Goal: Communication & Community: Share content

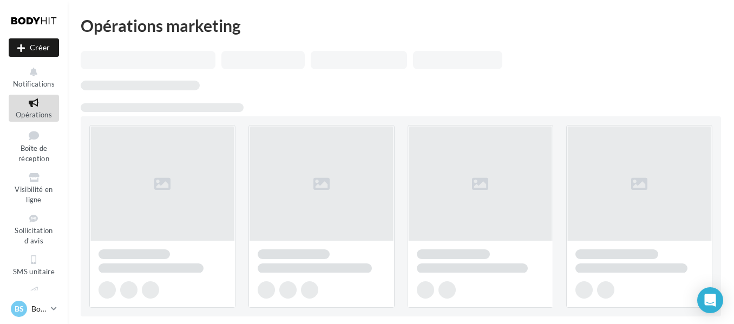
click at [56, 310] on icon at bounding box center [54, 308] width 6 height 9
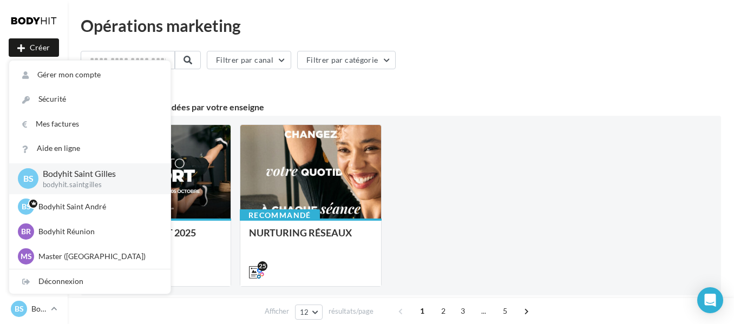
click at [491, 156] on div "Recommandé BACK TO SPORT 2025 6 4 6 Recommandé NURTURING RÉSEAUX 25" at bounding box center [400, 206] width 623 height 162
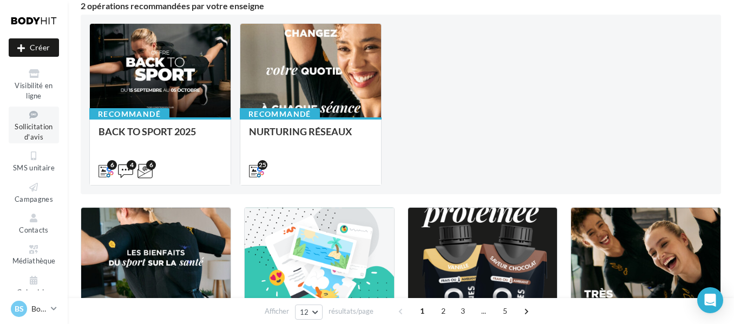
scroll to position [109, 0]
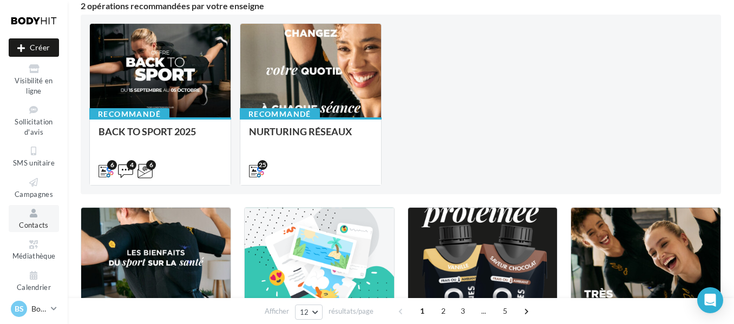
click at [37, 230] on link "Contacts" at bounding box center [34, 218] width 50 height 27
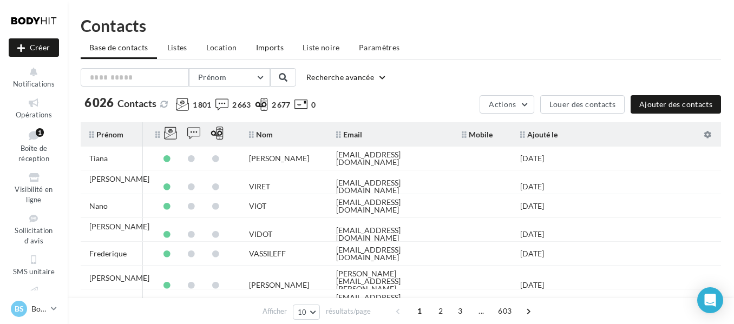
click at [274, 49] on span "Imports" at bounding box center [270, 47] width 28 height 9
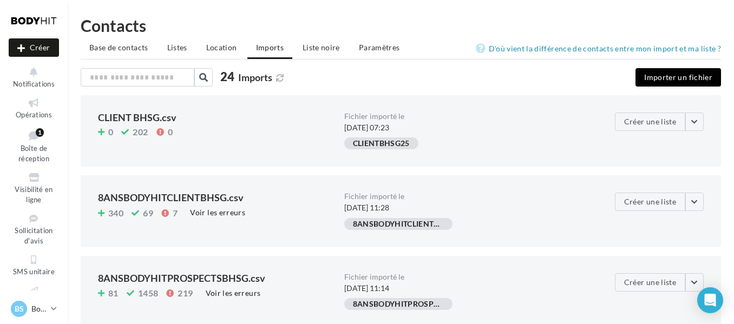
click at [653, 73] on button "Importer un fichier" at bounding box center [679, 77] width 86 height 18
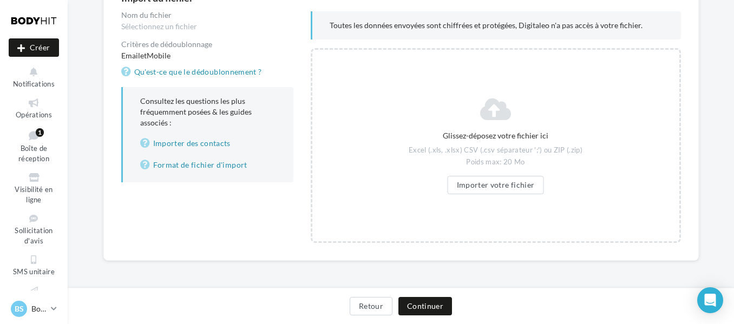
scroll to position [127, 0]
click at [494, 186] on button "Importer votre fichier" at bounding box center [496, 184] width 96 height 18
click at [475, 177] on button "Importer votre fichier" at bounding box center [496, 184] width 96 height 18
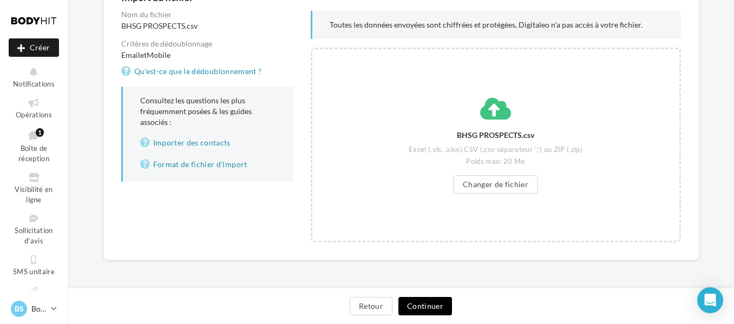
click at [415, 302] on button "Continuer" at bounding box center [425, 306] width 54 height 18
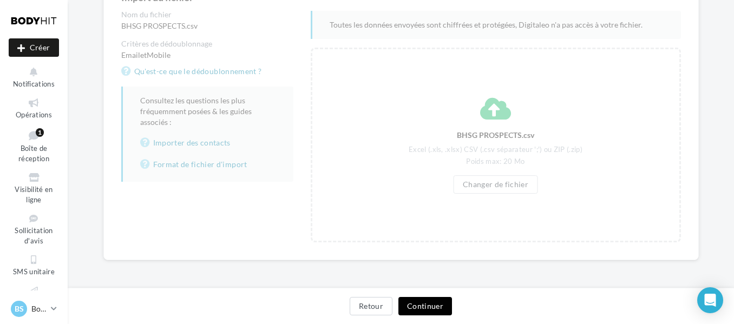
scroll to position [0, 0]
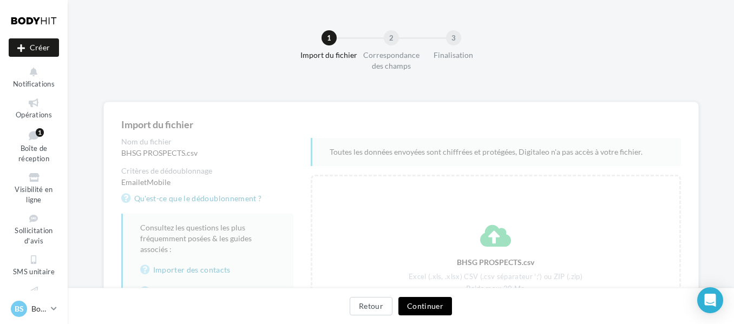
click at [424, 306] on button "Continuer" at bounding box center [425, 306] width 54 height 18
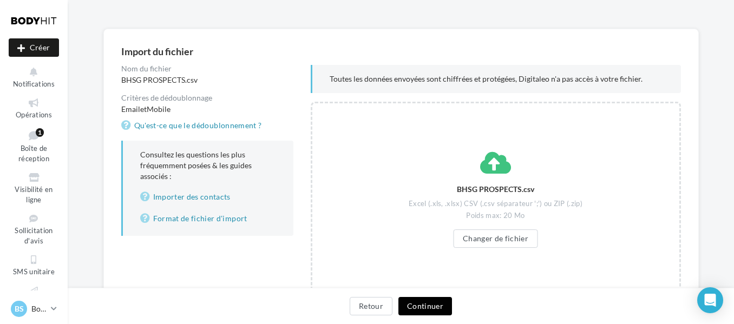
scroll to position [74, 0]
click at [434, 304] on button "Continuer" at bounding box center [425, 306] width 54 height 18
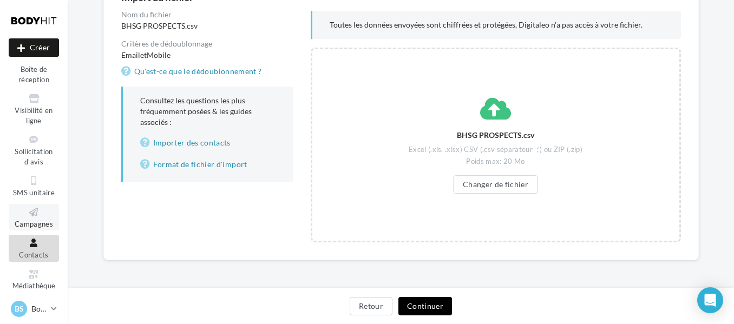
scroll to position [127, 0]
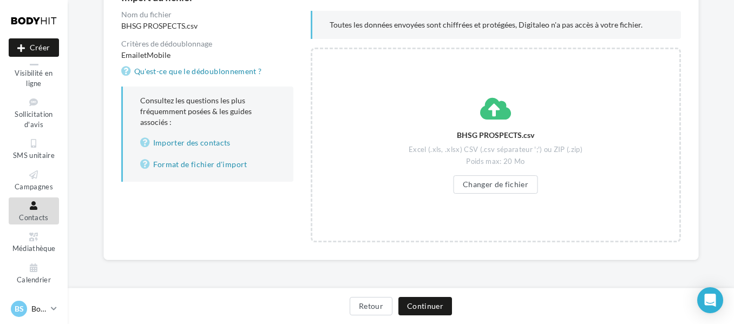
click at [58, 311] on link "BS Bodyhit Saint Gilles bodyhit.saintgilles" at bounding box center [34, 309] width 50 height 21
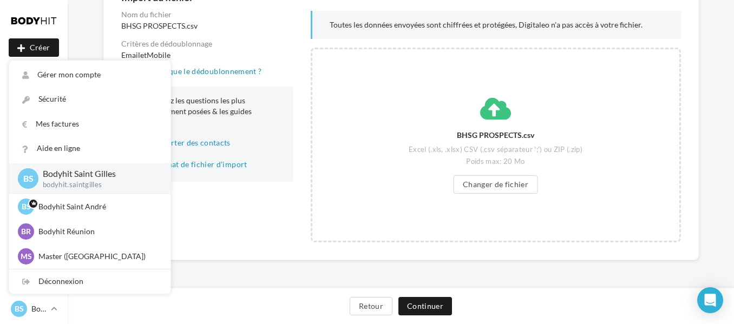
click at [225, 276] on div "Import du fichier Nom du fichier BHSG PROSPECTS.csv Critères de dédoublonnage E…" at bounding box center [401, 135] width 666 height 320
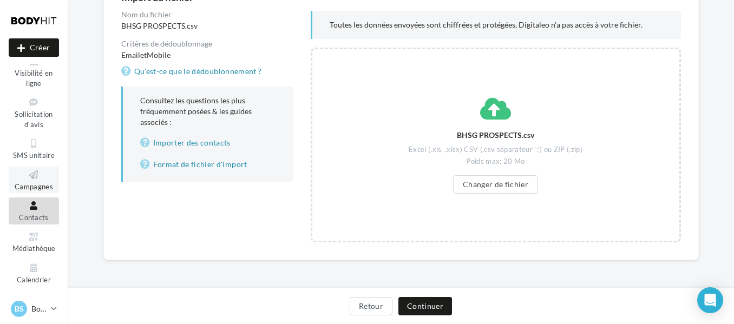
click at [32, 178] on icon at bounding box center [34, 175] width 44 height 12
click at [41, 182] on span "Campagnes" at bounding box center [34, 186] width 38 height 9
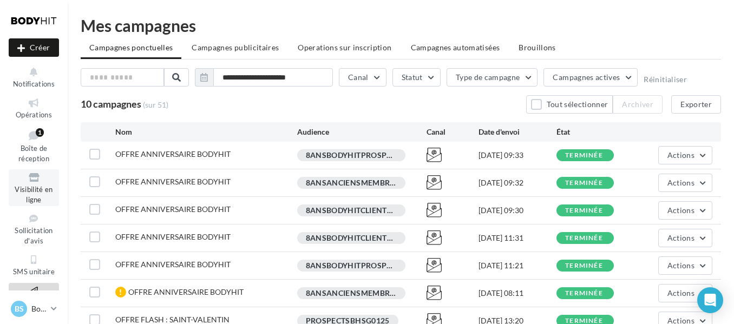
scroll to position [25, 0]
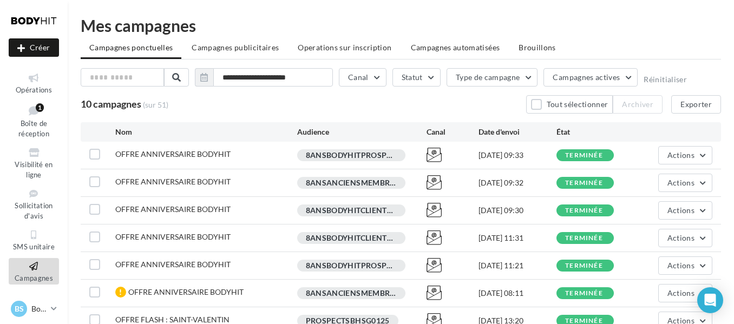
click at [215, 109] on div "10 campagnes (sur 51) Tout sélectionner Archiver Exporter" at bounding box center [401, 104] width 640 height 18
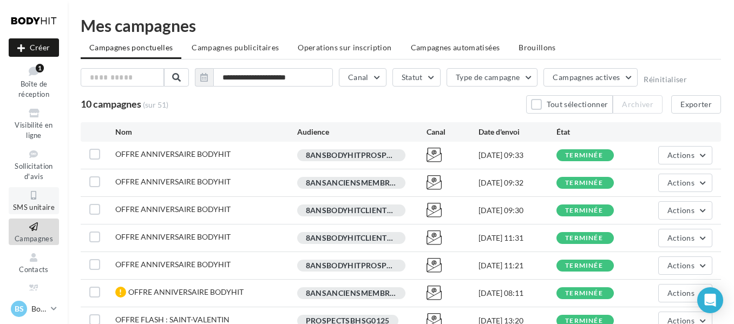
scroll to position [127, 0]
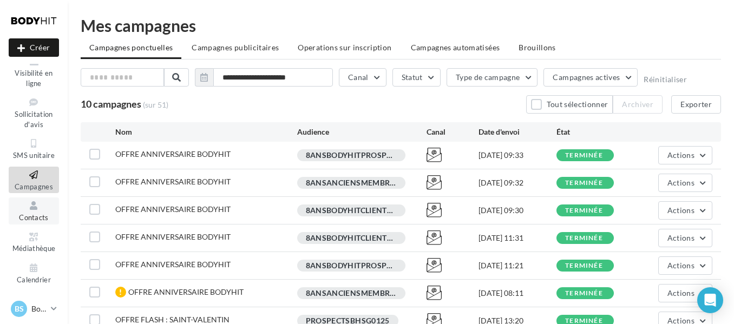
click at [30, 215] on span "Contacts" at bounding box center [34, 217] width 30 height 9
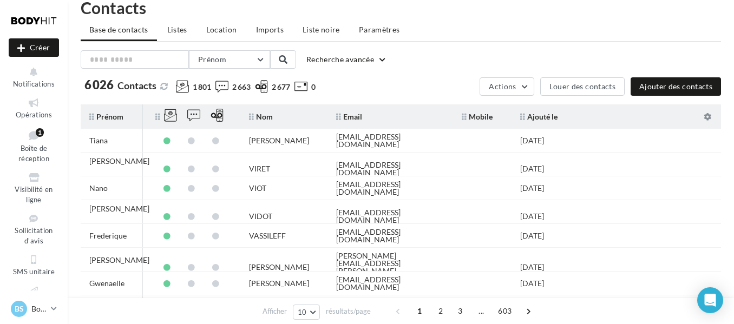
scroll to position [19, 0]
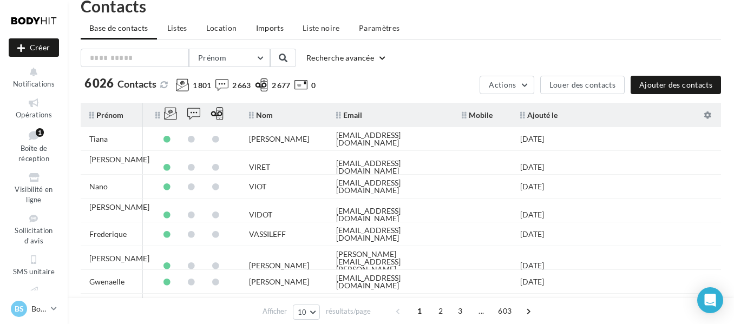
click at [269, 25] on span "Imports" at bounding box center [270, 27] width 28 height 9
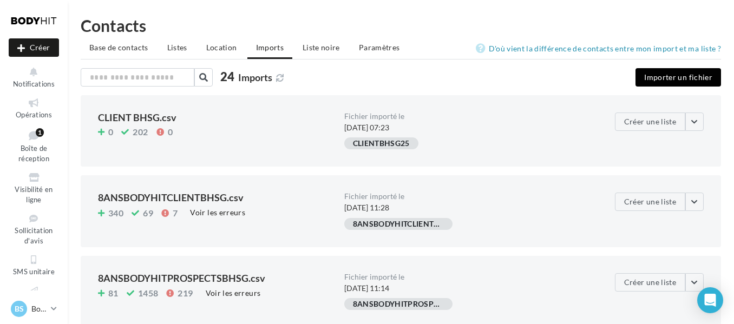
drag, startPoint x: 683, startPoint y: 65, endPoint x: 676, endPoint y: 74, distance: 11.6
click at [676, 74] on button "Importer un fichier" at bounding box center [679, 77] width 86 height 18
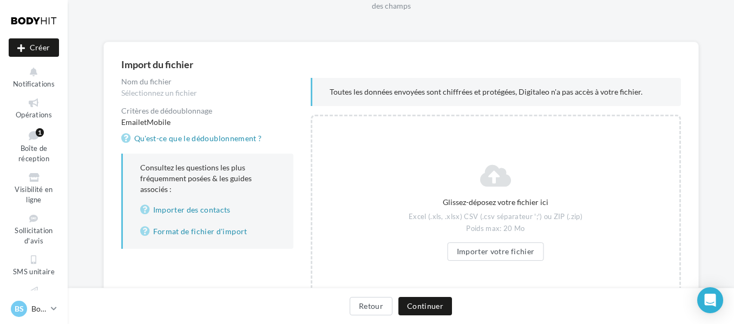
scroll to position [79, 0]
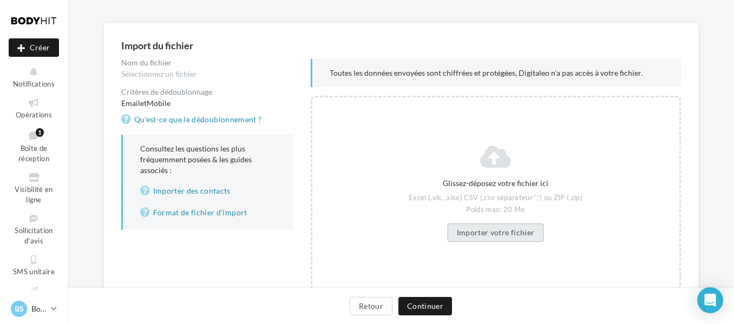
click at [494, 225] on button "Importer votre fichier" at bounding box center [496, 233] width 96 height 18
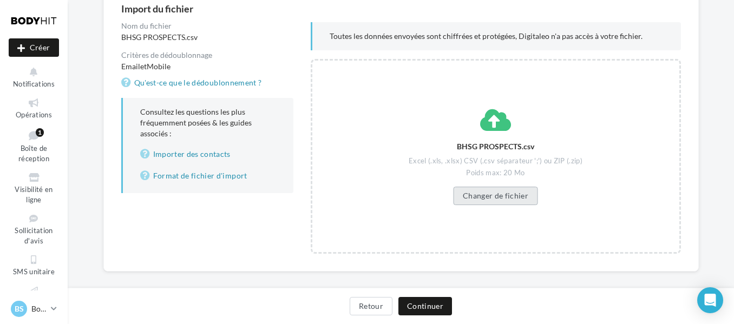
scroll to position [122, 0]
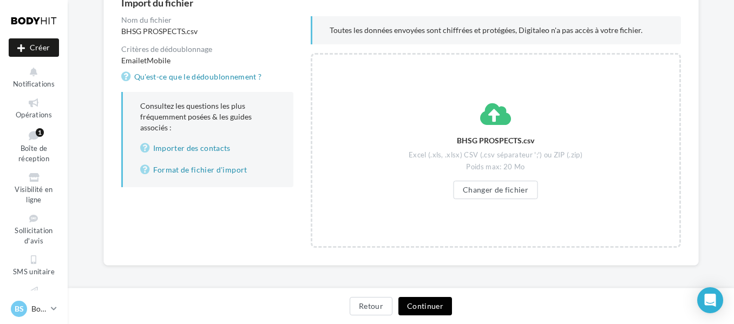
click at [421, 303] on button "Continuer" at bounding box center [425, 306] width 54 height 18
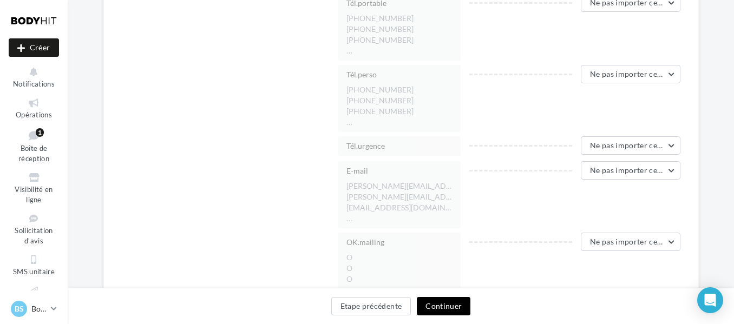
scroll to position [1003, 0]
click at [627, 177] on button "Ne pas importer cette colonne" at bounding box center [631, 170] width 100 height 18
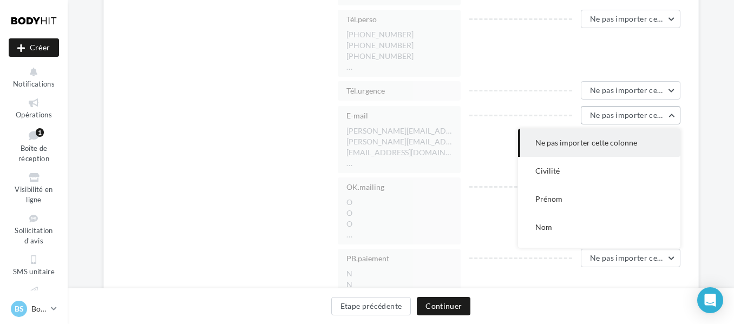
scroll to position [78, 0]
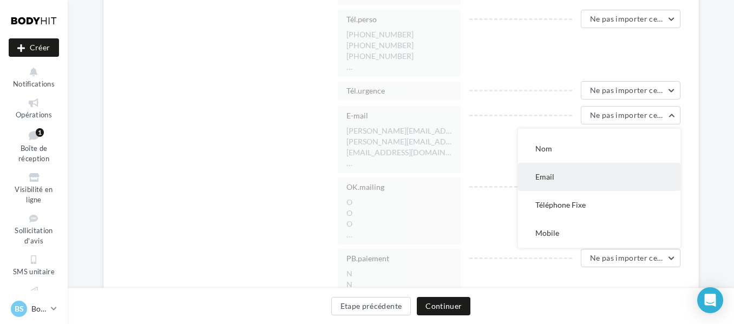
click at [586, 180] on button "Email" at bounding box center [599, 177] width 162 height 28
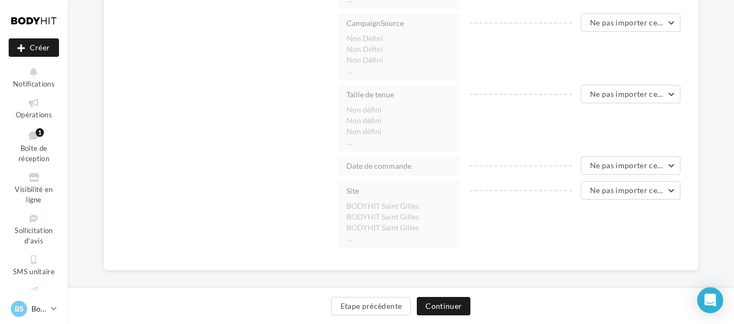
scroll to position [2277, 0]
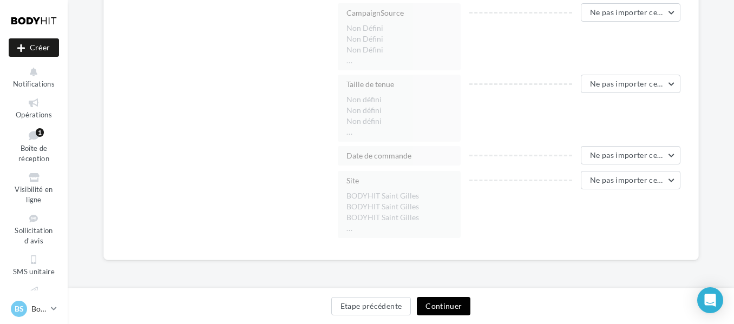
click at [442, 302] on button "Continuer" at bounding box center [444, 306] width 54 height 18
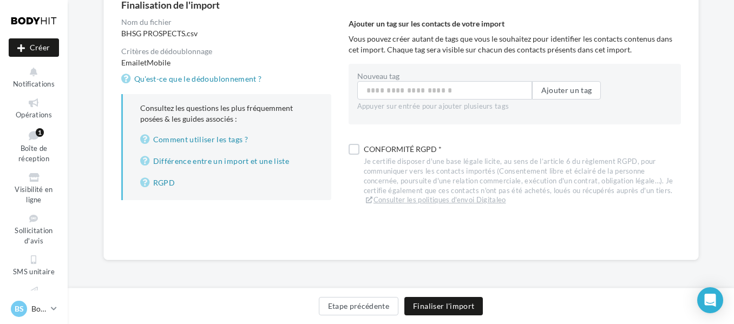
scroll to position [120, 0]
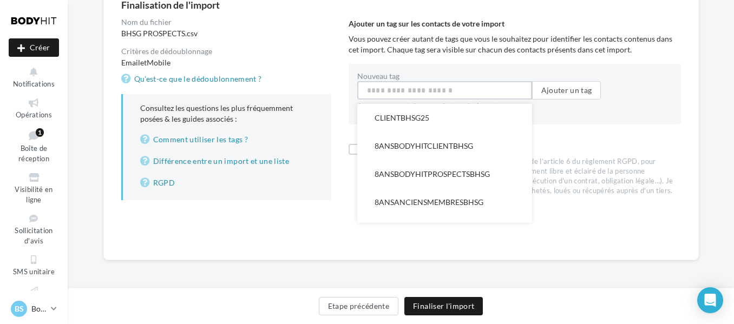
click at [375, 90] on input "Nouveau tag" at bounding box center [444, 90] width 175 height 18
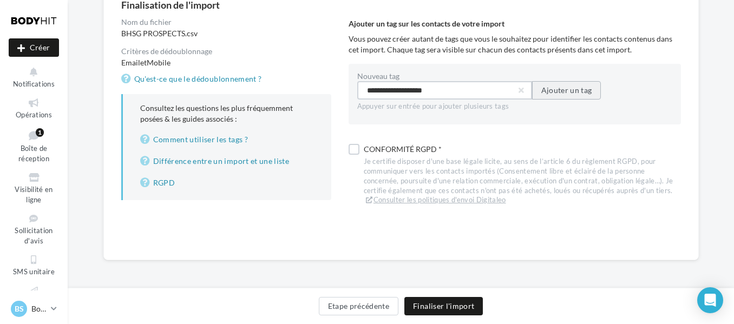
type input "**********"
click at [564, 91] on button "Ajouter un tag" at bounding box center [566, 90] width 69 height 18
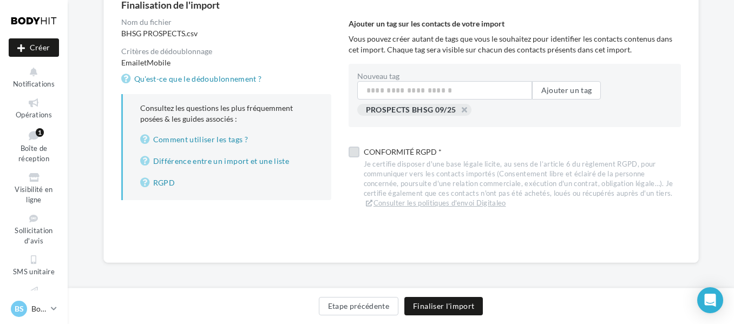
click at [400, 151] on div "Conformité RGPD *" at bounding box center [522, 152] width 317 height 15
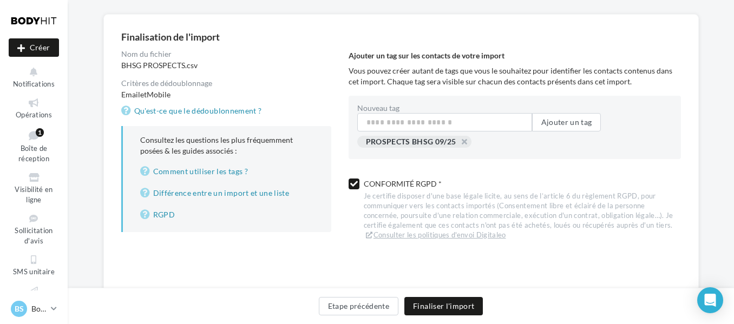
scroll to position [87, 0]
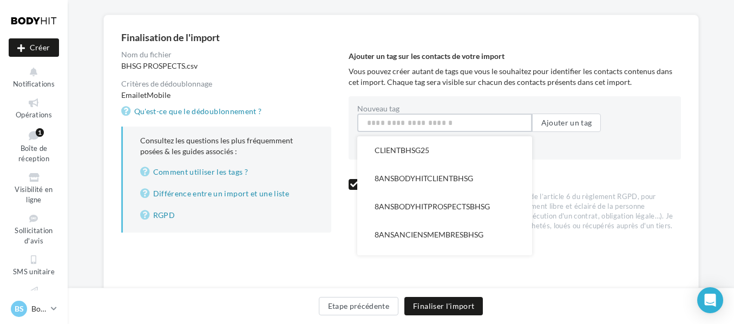
click at [433, 117] on input "Nouveau tag" at bounding box center [444, 123] width 175 height 18
type input "*"
click at [556, 151] on div "PROSPECTS BHSG 09/25" at bounding box center [479, 145] width 244 height 19
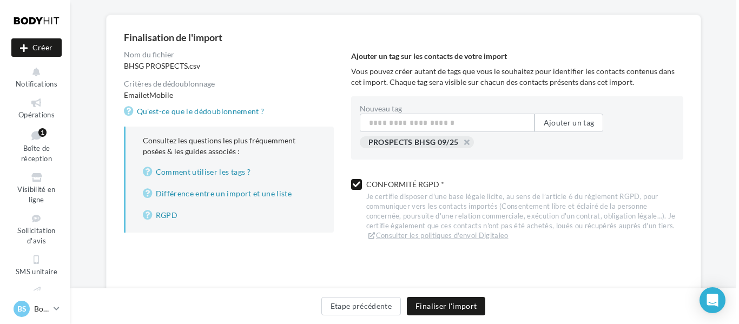
scroll to position [122, 0]
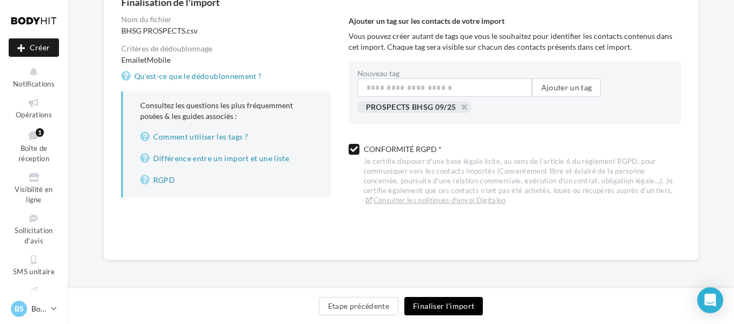
click at [444, 302] on button "Finaliser l'import" at bounding box center [443, 306] width 78 height 18
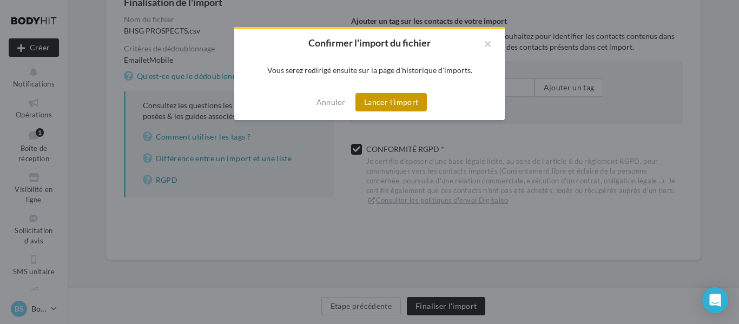
click at [394, 104] on button "Lancer l'import" at bounding box center [391, 102] width 71 height 18
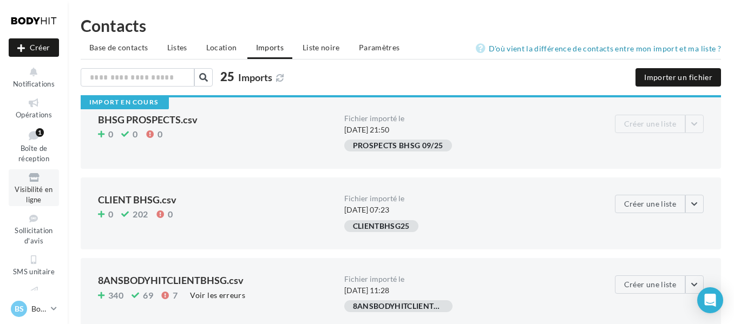
scroll to position [95, 0]
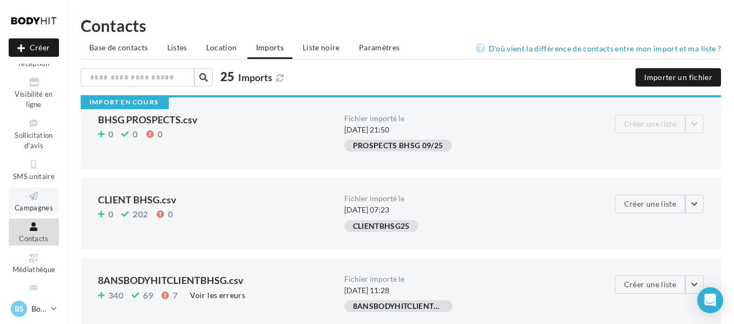
click at [29, 202] on icon at bounding box center [34, 196] width 44 height 12
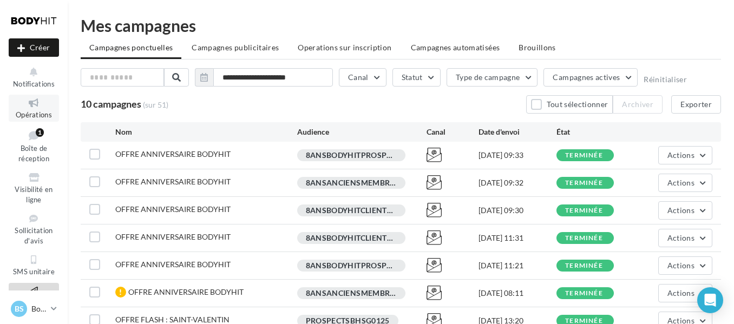
click at [32, 99] on icon at bounding box center [34, 103] width 44 height 12
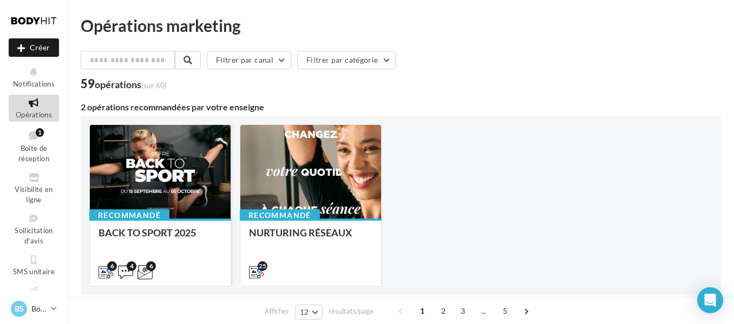
click at [162, 141] on div at bounding box center [160, 172] width 141 height 95
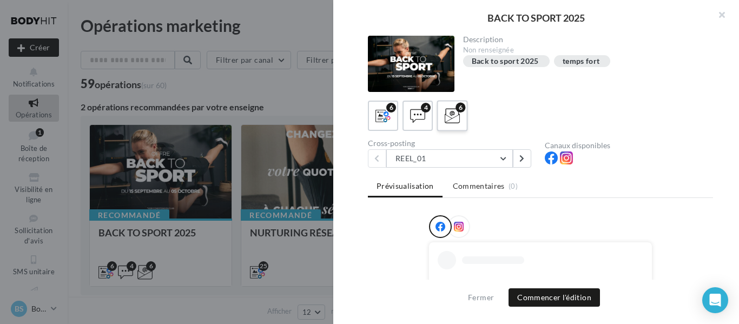
click at [450, 121] on icon at bounding box center [453, 116] width 16 height 16
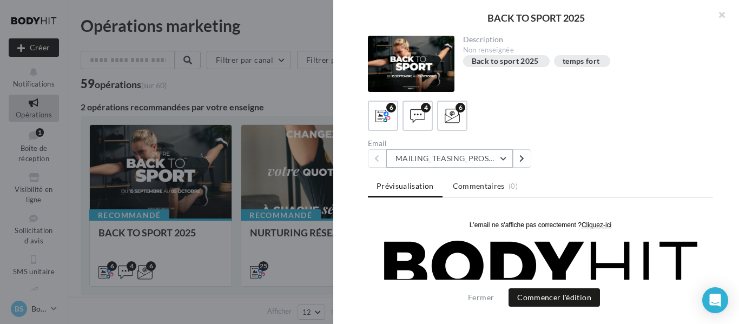
click at [503, 159] on button "MAILING_TEASING_PROSPECTS/ANCIENSCLIENTS" at bounding box center [450, 158] width 127 height 18
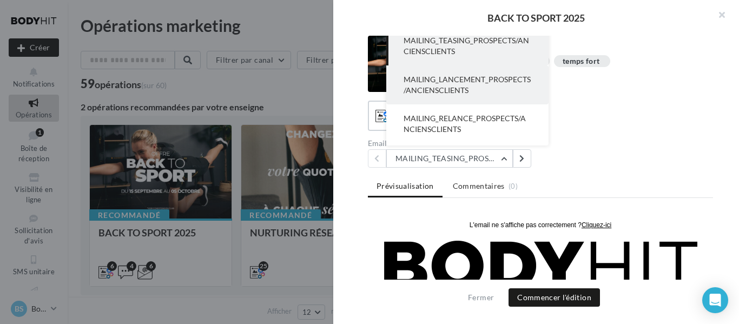
click at [460, 96] on button "MAILING_LANCEMENT_PROSPECTS/ANCIENSCLIENTS" at bounding box center [468, 85] width 162 height 39
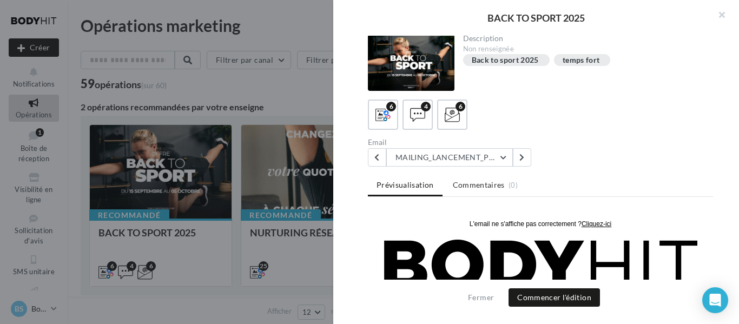
scroll to position [1, 0]
click at [564, 295] on button "Commencer l'édition" at bounding box center [554, 298] width 91 height 18
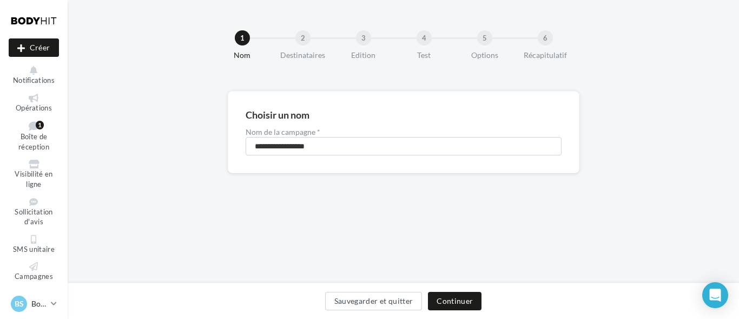
click at [474, 289] on div "Sauvegarder et quitter Continuer" at bounding box center [404, 301] width 672 height 36
click at [467, 296] on button "Continuer" at bounding box center [455, 301] width 54 height 18
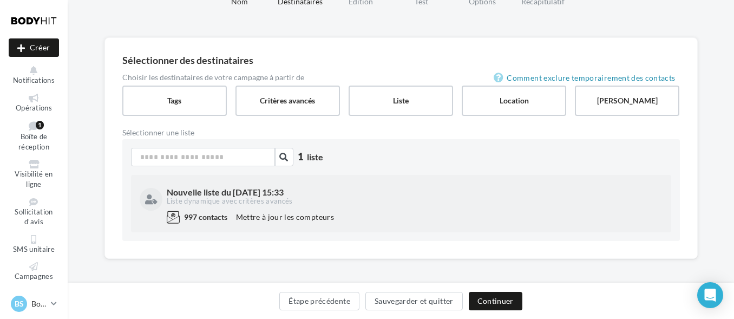
scroll to position [57, 0]
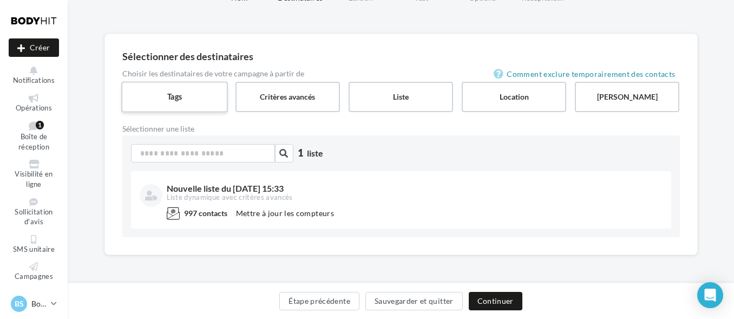
click at [219, 99] on label "Tags" at bounding box center [174, 96] width 107 height 31
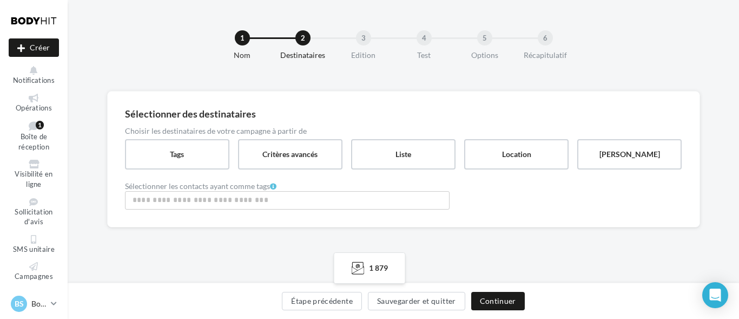
click at [291, 198] on input "Rechercher ou sélectionner un tag" at bounding box center [287, 200] width 319 height 12
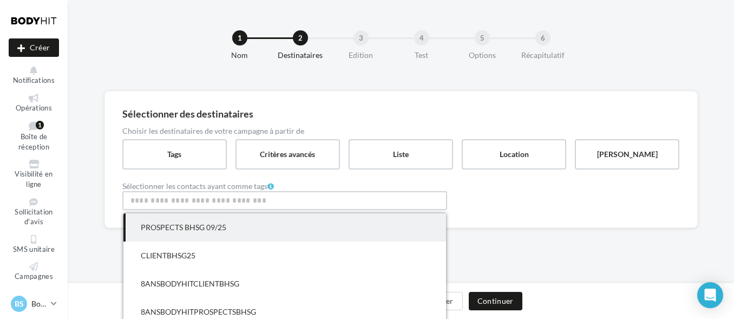
click at [270, 217] on span "PROSPECTS BHSG 09/25" at bounding box center [284, 227] width 323 height 28
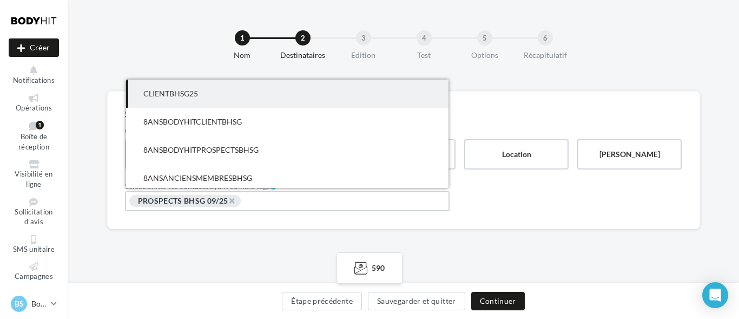
click at [544, 239] on div "Sélectionner des destinataires Choisir les destinataires de votre campagne à pa…" at bounding box center [404, 177] width 672 height 173
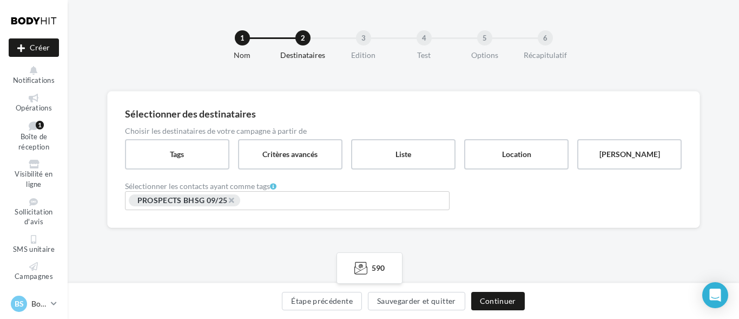
click at [415, 198] on div "× PROSPECTS BHSG 09/25" at bounding box center [287, 201] width 319 height 15
click at [460, 228] on div "Sélectionner des destinataires Choisir les destinataires de votre campagne à pa…" at bounding box center [404, 177] width 672 height 172
click at [413, 149] on label "Liste" at bounding box center [403, 154] width 107 height 31
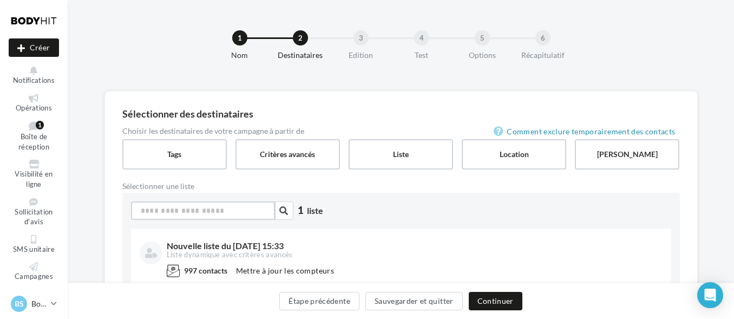
click at [233, 207] on input at bounding box center [203, 210] width 144 height 18
type input "***"
click at [181, 161] on label "Tags" at bounding box center [174, 154] width 107 height 31
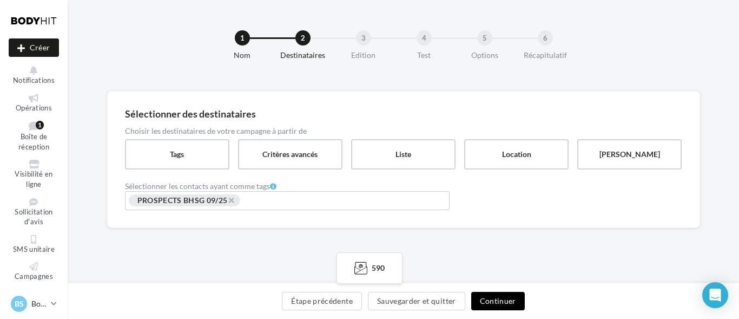
click at [494, 293] on button "Continuer" at bounding box center [499, 301] width 54 height 18
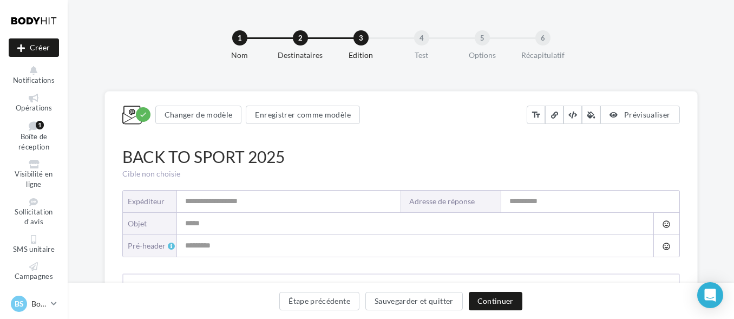
type input "**********"
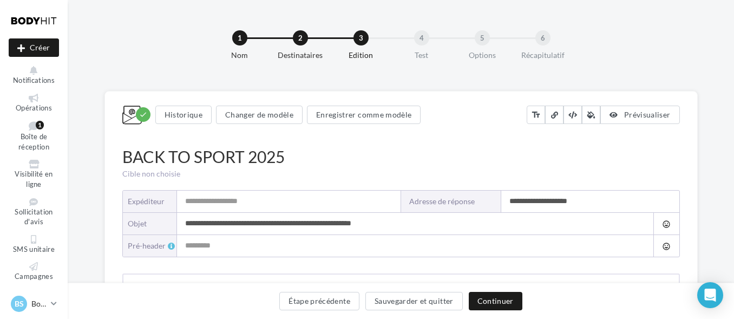
type input "**********"
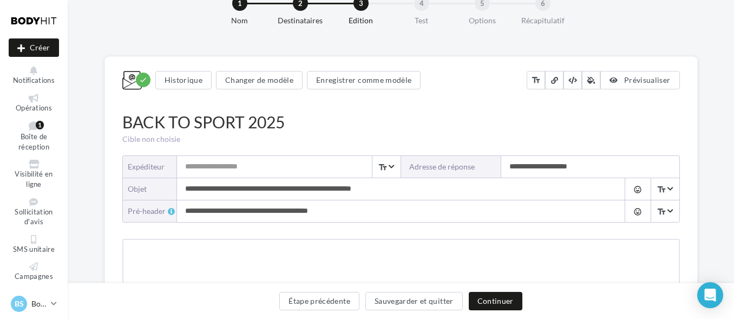
scroll to position [56, 0]
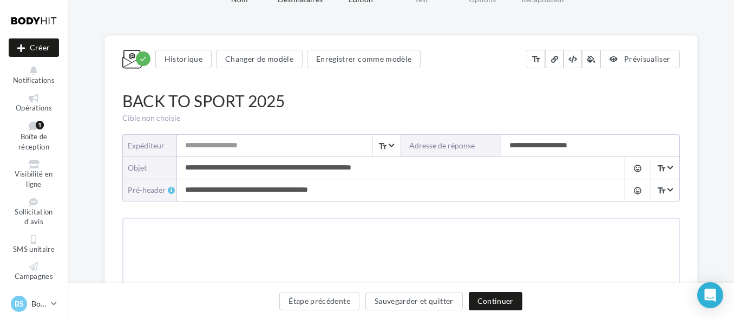
click at [296, 145] on input "Expéditeur" at bounding box center [289, 146] width 224 height 22
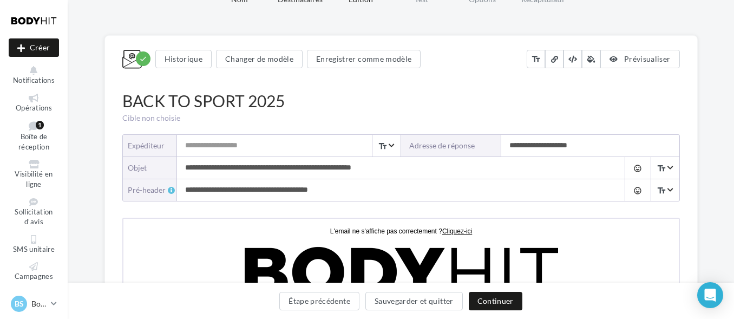
scroll to position [0, 0]
type input "*"
type input "**********"
click at [571, 150] on input "**********" at bounding box center [590, 146] width 178 height 22
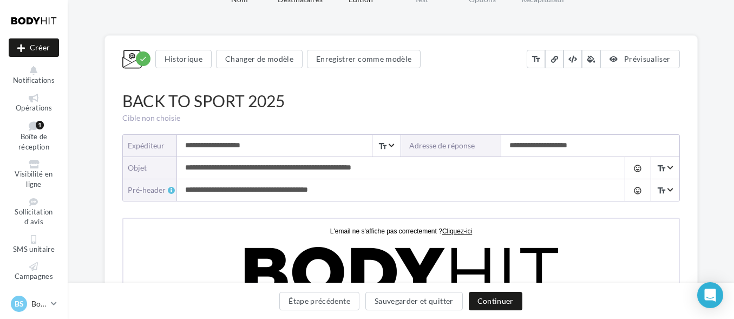
click at [571, 150] on input "**********" at bounding box center [590, 146] width 178 height 22
type input "*"
paste input "**********"
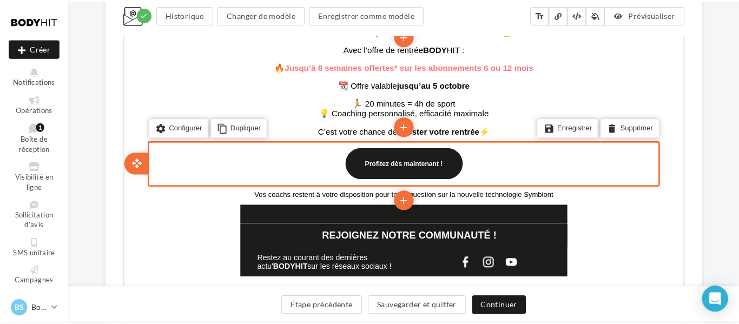
scroll to position [501, 0]
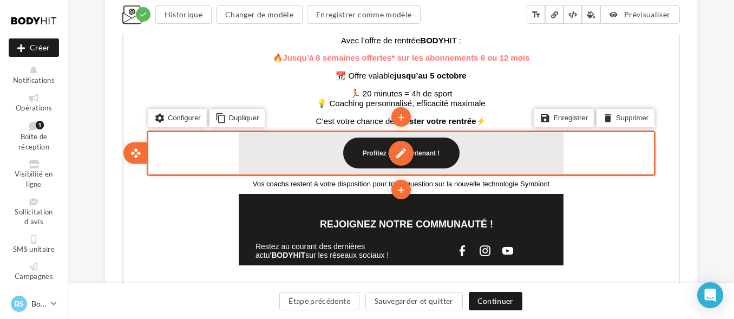
type input "**********"
click at [405, 155] on div "edit" at bounding box center [399, 152] width 25 height 25
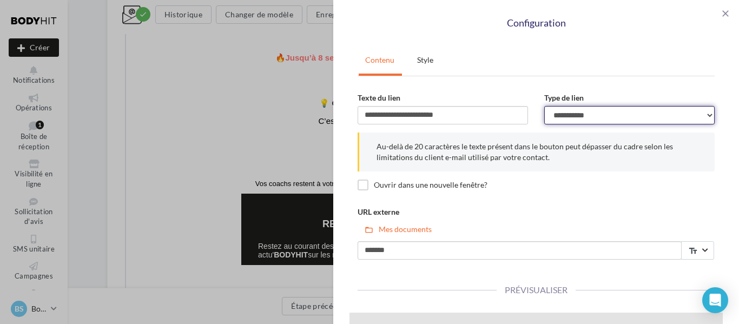
click at [587, 114] on select "**********" at bounding box center [630, 115] width 171 height 18
select select "**********"
click at [545, 106] on select "**********" at bounding box center [630, 115] width 171 height 18
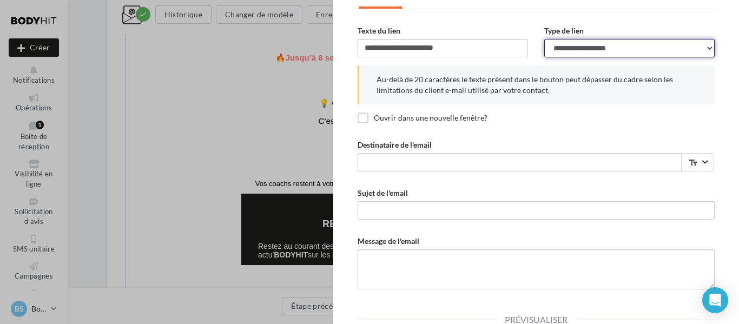
scroll to position [69, 0]
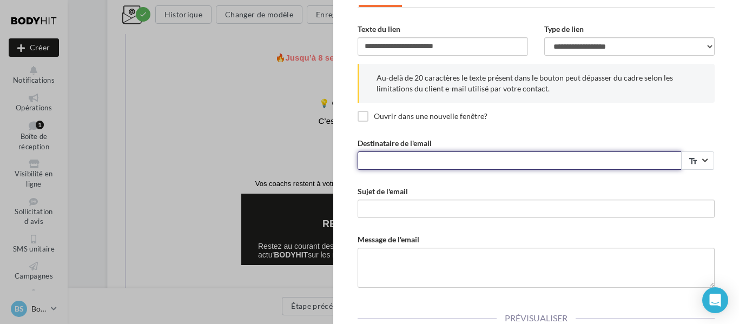
click at [494, 160] on input "Destinataire de l'email" at bounding box center [520, 161] width 324 height 18
paste input "**********"
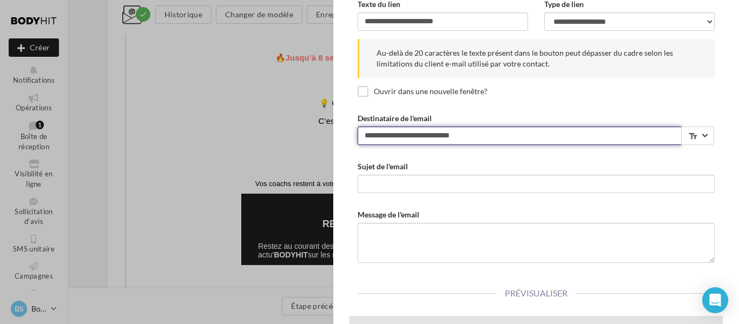
scroll to position [94, 0]
type input "**********"
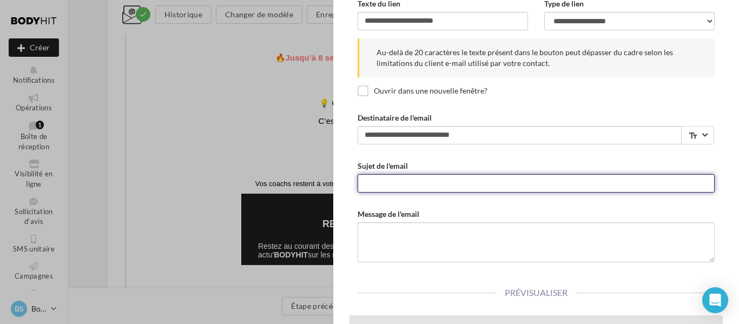
click at [438, 178] on input "Sujet de l'email" at bounding box center [536, 183] width 357 height 18
type input "**********"
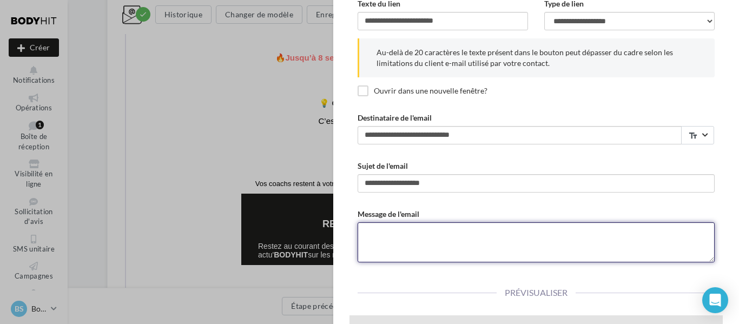
click at [424, 229] on textarea "Message de l'email" at bounding box center [536, 242] width 357 height 40
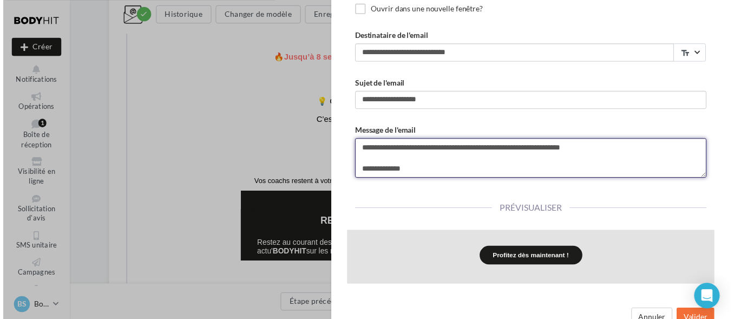
scroll to position [197, 0]
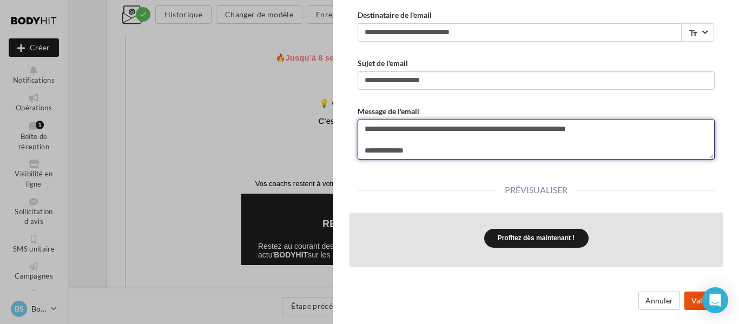
type textarea "**********"
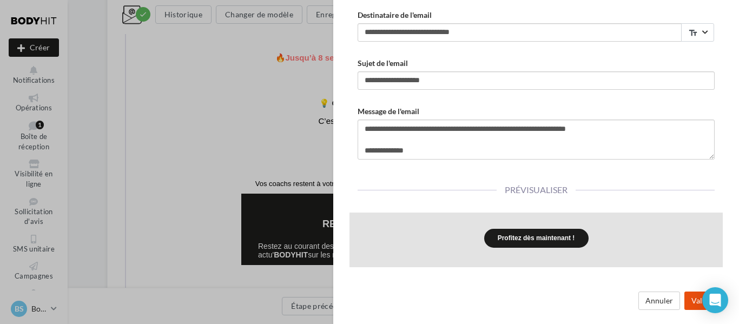
click at [692, 303] on button "Valider" at bounding box center [704, 301] width 38 height 18
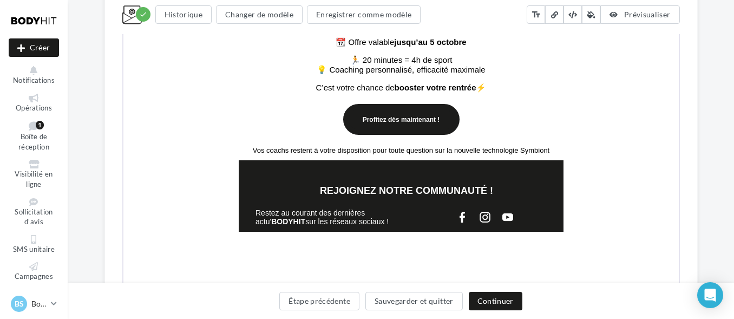
scroll to position [537, 0]
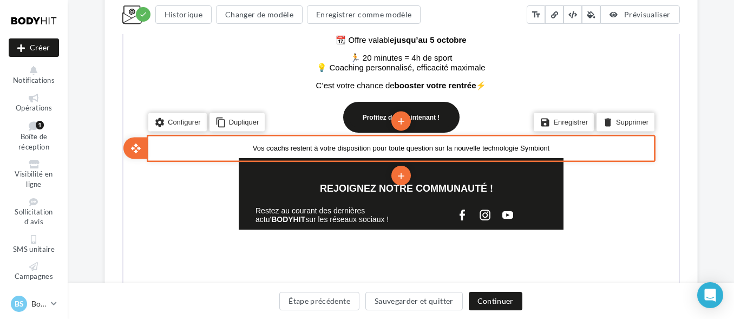
click at [244, 147] on div "Vos coachs restent à votre disposition pour toute question sur la nouvelle tech…" at bounding box center [399, 147] width 325 height 20
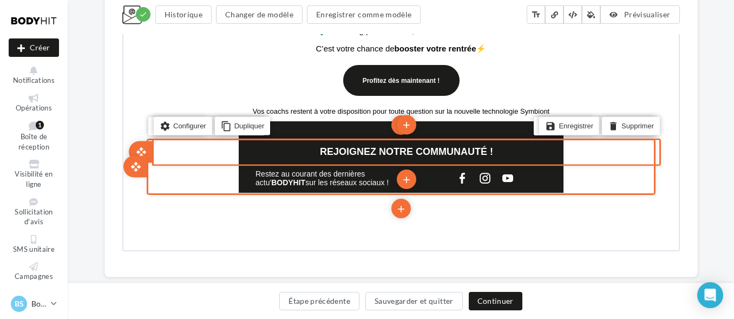
scroll to position [574, 0]
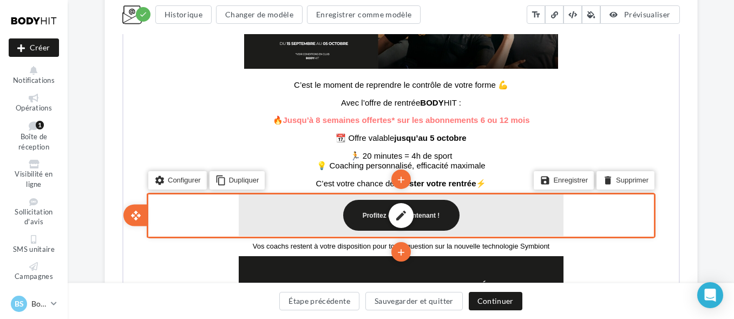
scroll to position [438, 0]
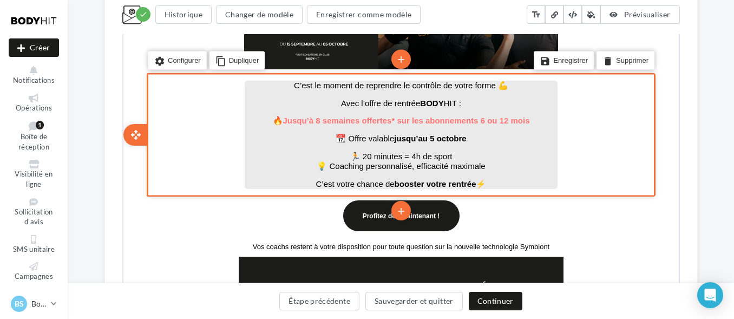
click at [506, 188] on p "C’est votre chance de booster votre rentrée ⚡" at bounding box center [399, 183] width 313 height 10
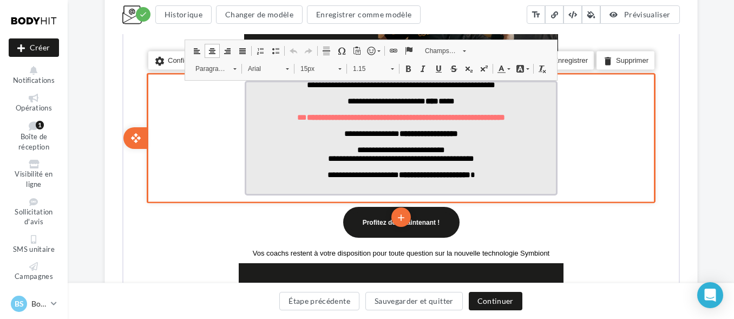
click at [474, 178] on span "**********" at bounding box center [400, 173] width 148 height 8
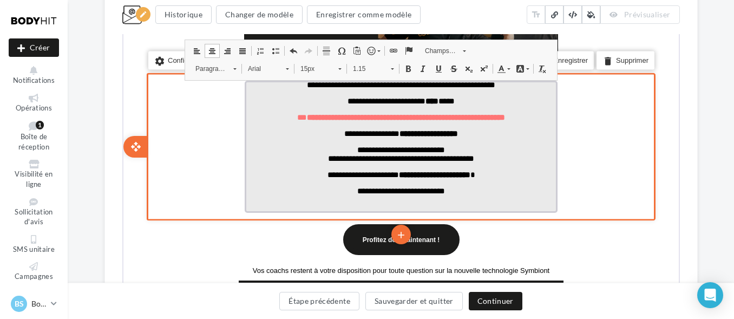
click at [410, 194] on span "**********" at bounding box center [400, 190] width 88 height 8
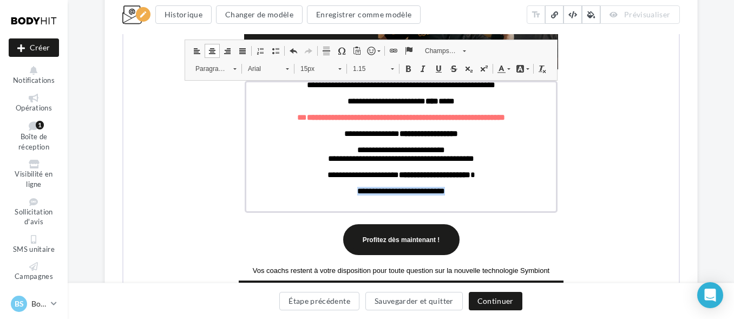
click at [407, 64] on span at bounding box center [406, 67] width 9 height 9
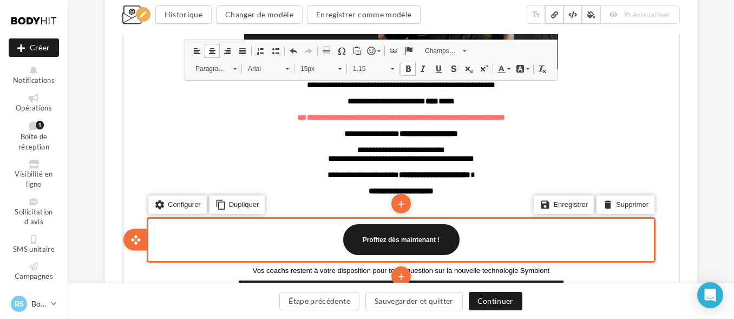
click at [630, 250] on div "settings Configurer content_copy Dupliquer add add save Enregistrer delete Supp…" at bounding box center [399, 238] width 509 height 45
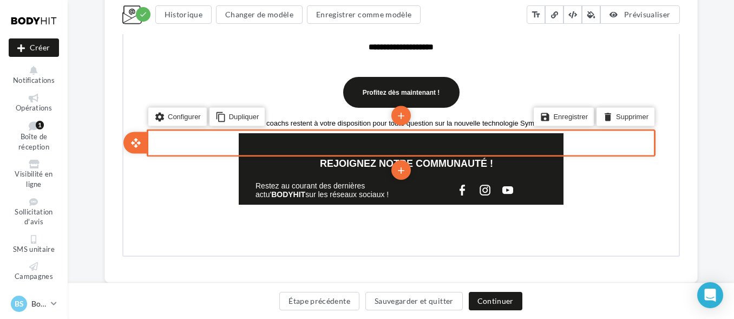
scroll to position [586, 0]
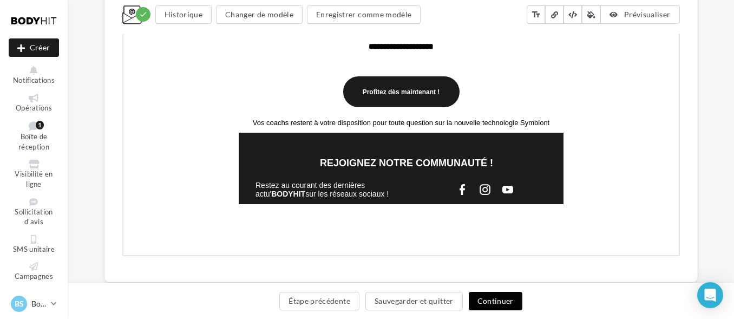
click at [495, 294] on button "Continuer" at bounding box center [496, 301] width 54 height 18
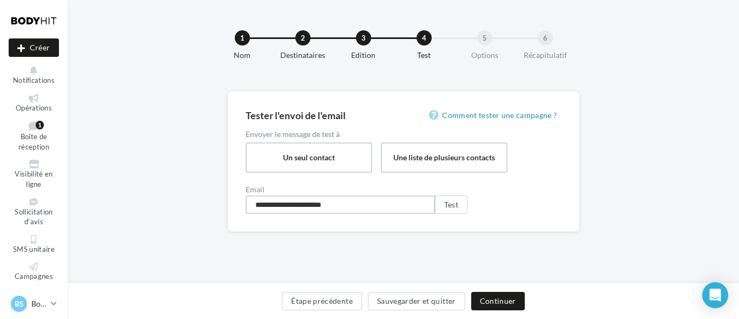
click at [319, 198] on input "**********" at bounding box center [340, 204] width 189 height 18
type input "**********"
click at [456, 201] on button "Test" at bounding box center [451, 204] width 32 height 18
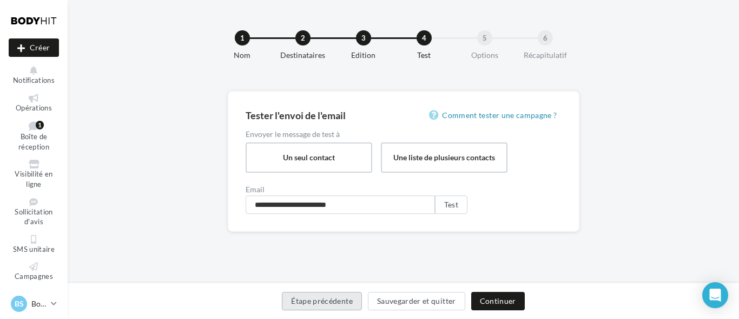
click at [312, 301] on button "Étape précédente" at bounding box center [322, 301] width 80 height 18
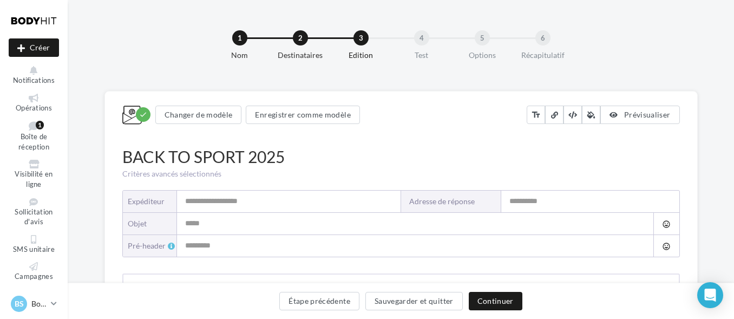
type input "**********"
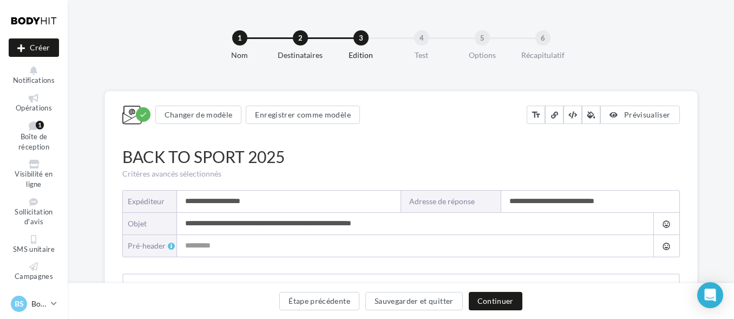
type input "**********"
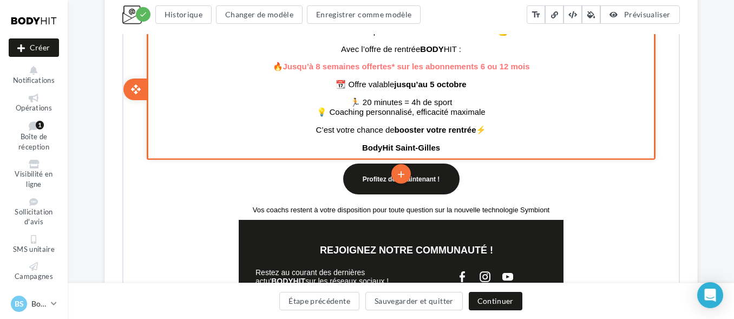
scroll to position [513, 0]
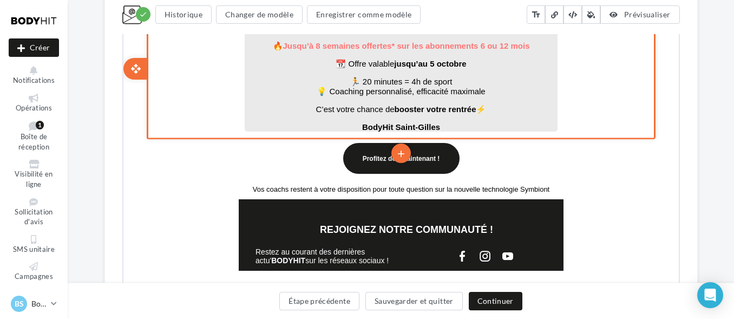
click at [402, 130] on span "BodyHit Saint-Gilles" at bounding box center [400, 125] width 78 height 9
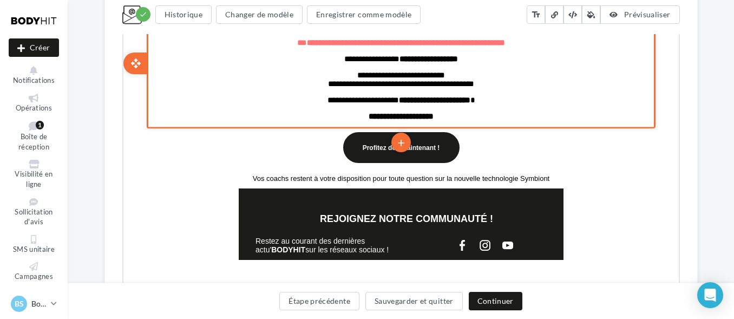
click at [402, 119] on span "**********" at bounding box center [399, 115] width 65 height 8
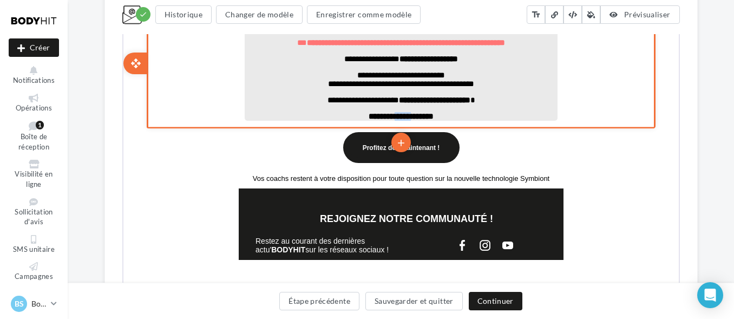
click at [402, 119] on span "**********" at bounding box center [399, 115] width 65 height 8
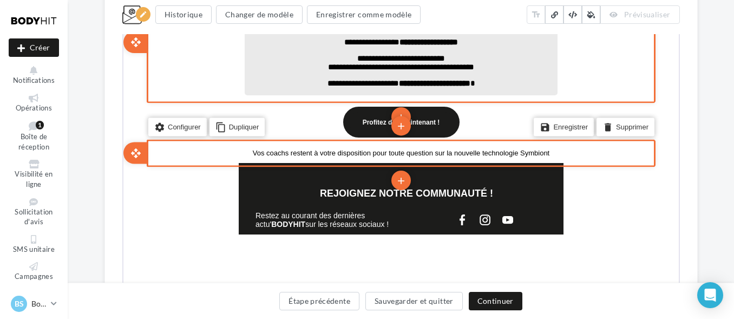
scroll to position [536, 0]
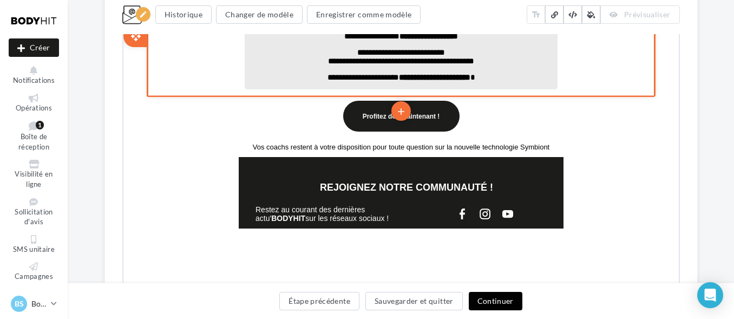
click at [483, 296] on button "Continuer" at bounding box center [496, 301] width 54 height 18
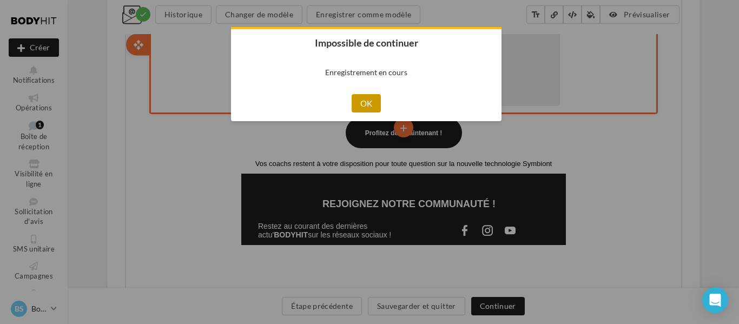
click at [369, 104] on button "OK" at bounding box center [367, 103] width 30 height 18
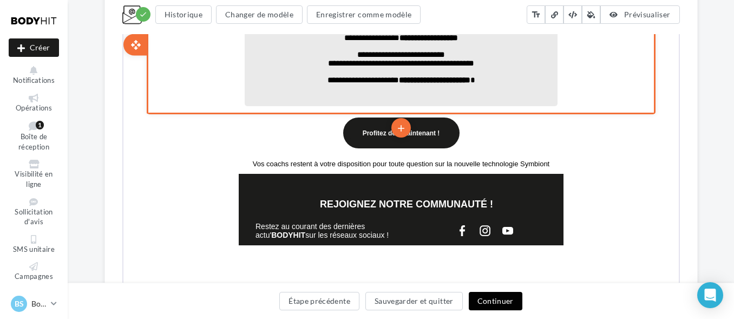
click at [496, 299] on button "Continuer" at bounding box center [496, 301] width 54 height 18
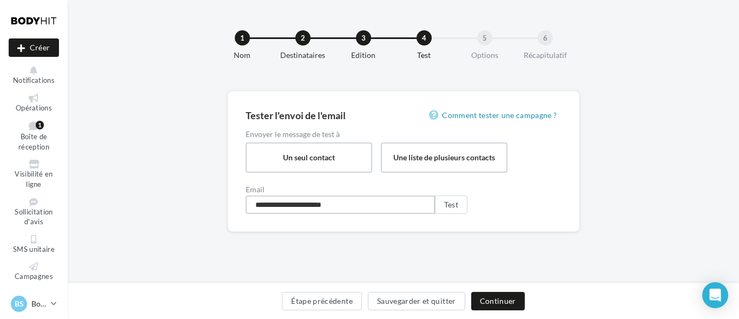
click at [377, 199] on input "**********" at bounding box center [340, 204] width 189 height 18
type input "**********"
click at [444, 211] on button "Test" at bounding box center [451, 204] width 32 height 18
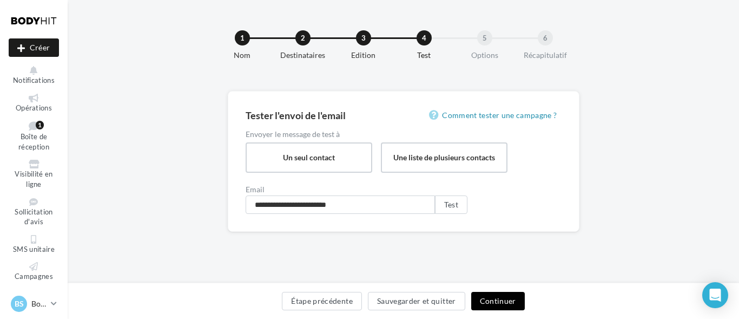
click at [488, 300] on button "Continuer" at bounding box center [499, 301] width 54 height 18
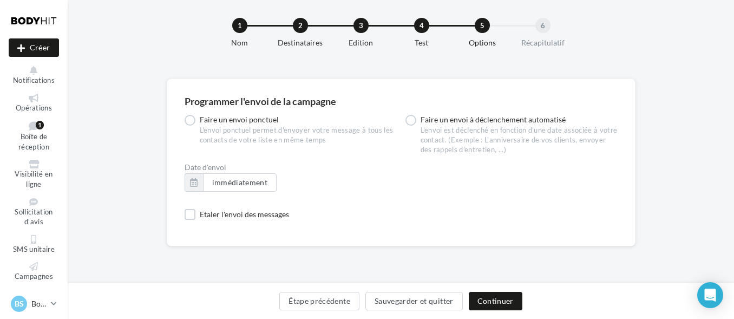
scroll to position [12, 0]
click at [490, 297] on button "Continuer" at bounding box center [496, 301] width 54 height 18
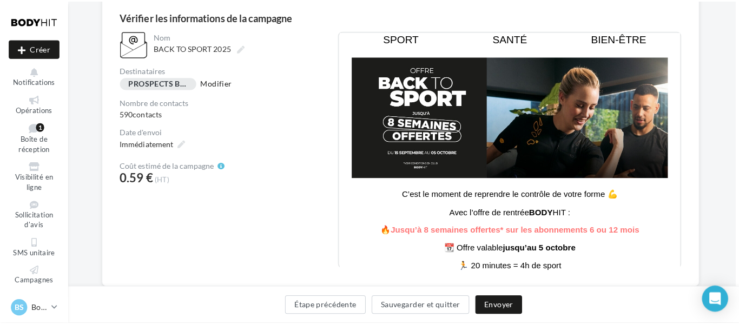
scroll to position [72, 0]
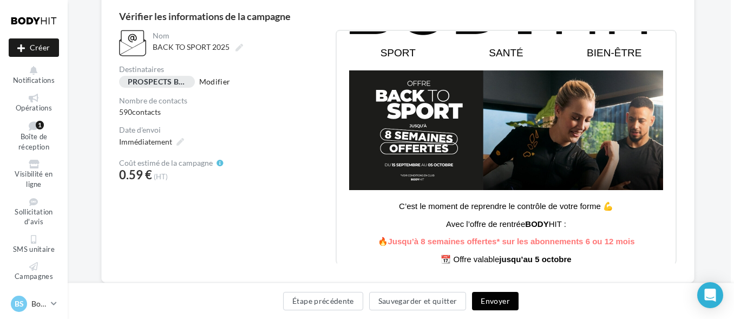
click at [497, 304] on button "Envoyer" at bounding box center [495, 301] width 46 height 18
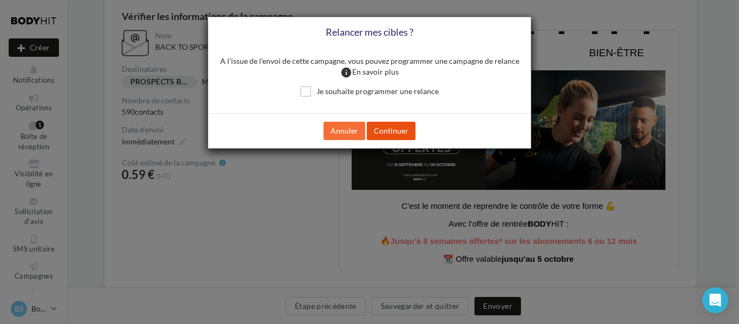
click at [395, 132] on button "Continuer" at bounding box center [391, 131] width 49 height 18
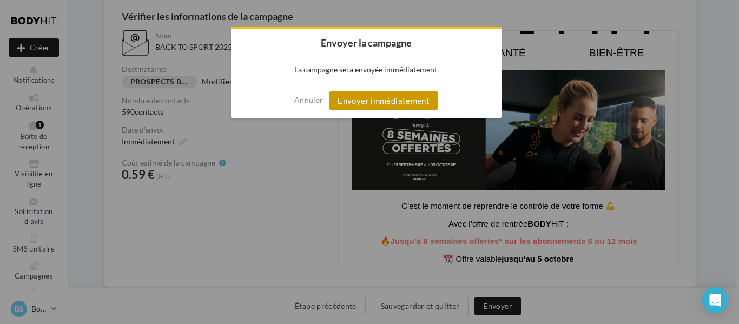
click at [375, 107] on button "Envoyer immédiatement" at bounding box center [383, 100] width 109 height 18
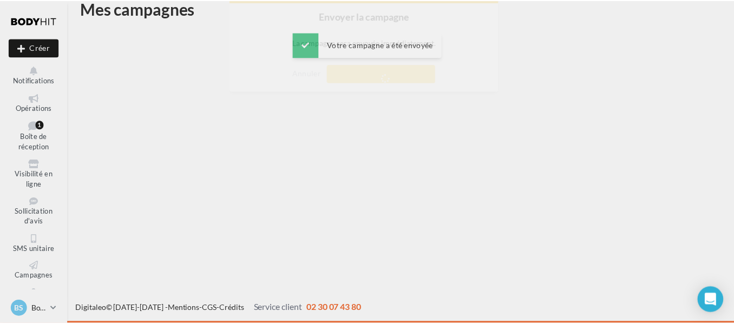
scroll to position [17, 0]
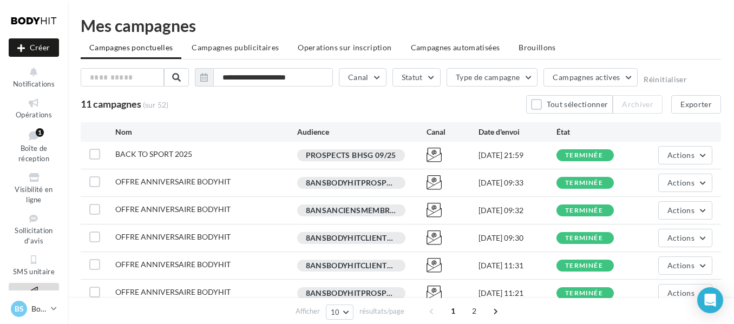
scroll to position [127, 0]
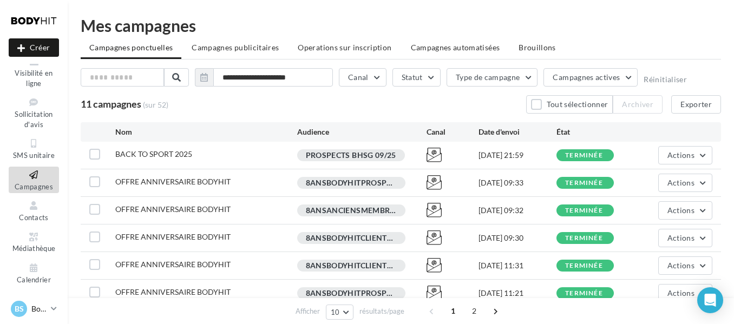
click at [56, 304] on link "BS Bodyhit Saint Gilles bodyhit.saintgilles" at bounding box center [34, 309] width 50 height 21
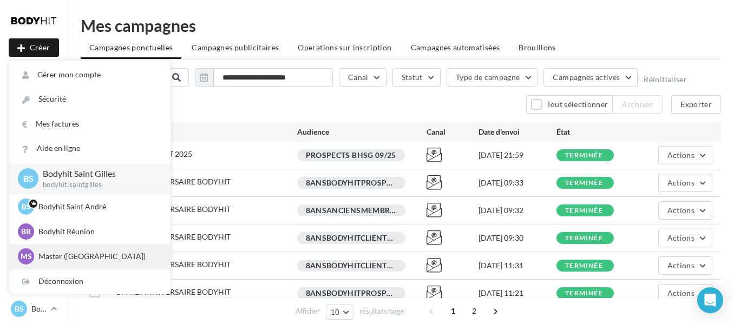
click at [78, 253] on p "Master ([GEOGRAPHIC_DATA])" at bounding box center [97, 256] width 119 height 11
